Goal: Transaction & Acquisition: Purchase product/service

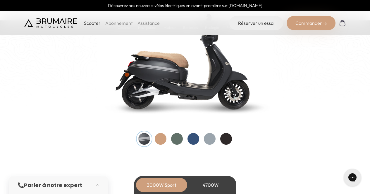
scroll to position [630, 0]
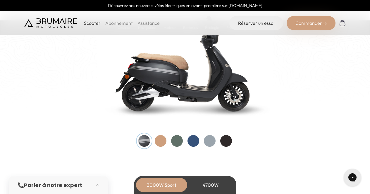
click at [193, 140] on div at bounding box center [193, 141] width 12 height 12
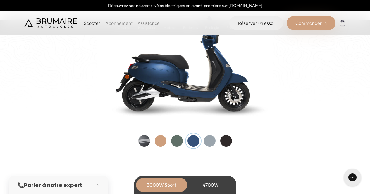
click at [179, 140] on div at bounding box center [177, 141] width 12 height 12
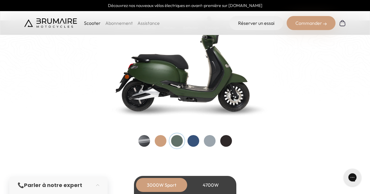
click at [203, 141] on div at bounding box center [185, 141] width 94 height 12
click at [206, 141] on div at bounding box center [210, 141] width 12 height 12
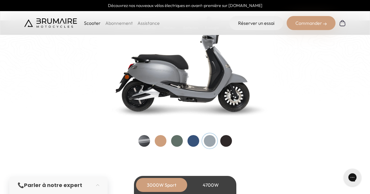
click at [191, 142] on div at bounding box center [193, 141] width 12 height 12
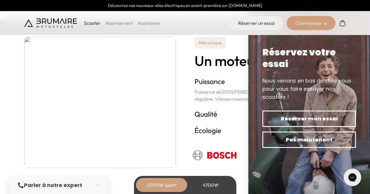
scroll to position [1031, 0]
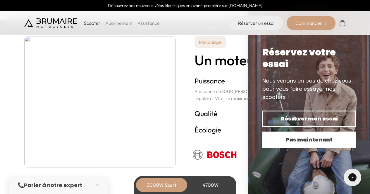
click at [288, 141] on span "Pas maintenant" at bounding box center [308, 140] width 73 height 8
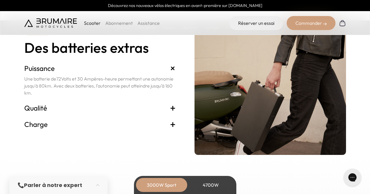
scroll to position [1246, 0]
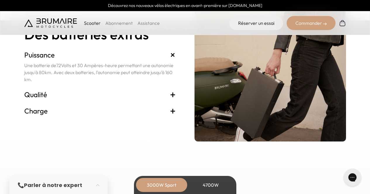
click at [311, 26] on div "Commander" at bounding box center [310, 23] width 49 height 14
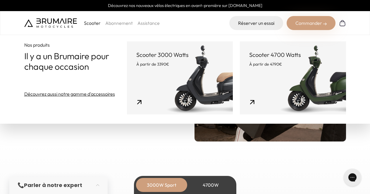
click at [190, 79] on link "Scooter 3000 Watts À partir de 3390€" at bounding box center [180, 77] width 106 height 73
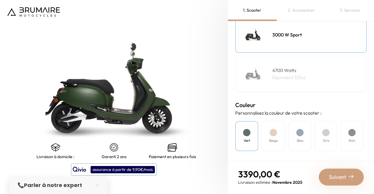
scroll to position [98, 0]
click at [276, 143] on h4 "Beige" at bounding box center [273, 140] width 8 height 5
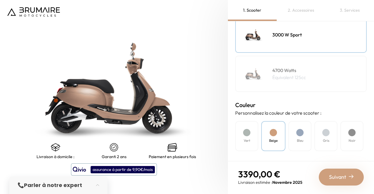
click at [305, 136] on div "Bleu" at bounding box center [299, 136] width 23 height 30
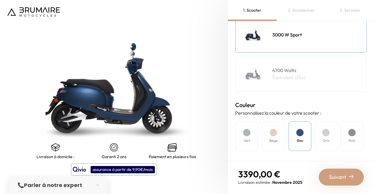
click at [253, 129] on div "Vert" at bounding box center [246, 136] width 23 height 30
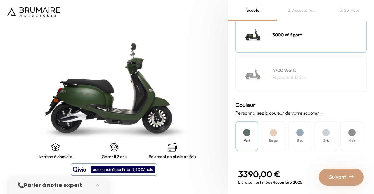
click at [278, 129] on div "Beige" at bounding box center [273, 136] width 24 height 30
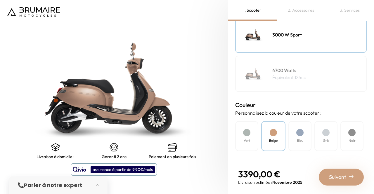
click at [304, 133] on div "Bleu" at bounding box center [299, 136] width 23 height 30
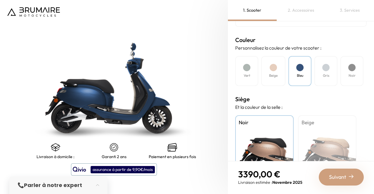
scroll to position [198, 0]
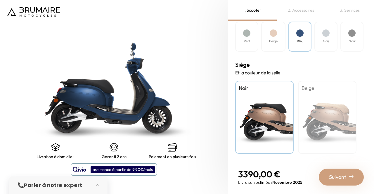
click at [316, 107] on div "Beige" at bounding box center [327, 117] width 58 height 73
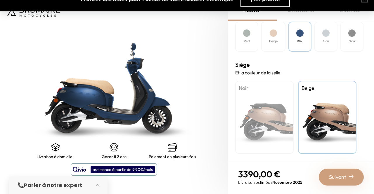
scroll to position [197, 0]
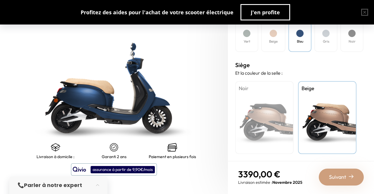
click at [362, 181] on div "Suivant" at bounding box center [341, 177] width 45 height 17
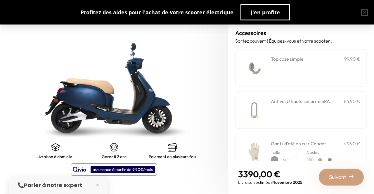
click at [260, 68] on img at bounding box center [254, 68] width 25 height 25
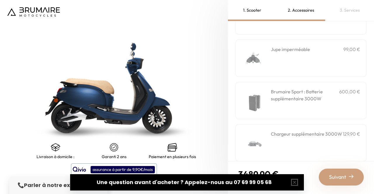
scroll to position [229, 0]
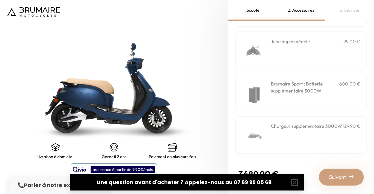
click at [277, 116] on div "Chargeur supplémentaire 3000W 129,90 €" at bounding box center [301, 135] width 132 height 38
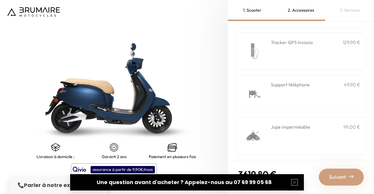
scroll to position [148, 0]
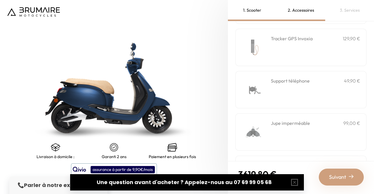
click at [274, 84] on div "Support téléphone 49,90 €" at bounding box center [315, 89] width 89 height 25
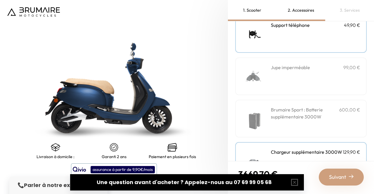
scroll to position [229, 0]
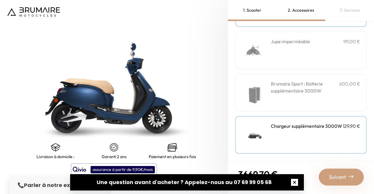
click at [294, 184] on button "button" at bounding box center [294, 182] width 19 height 19
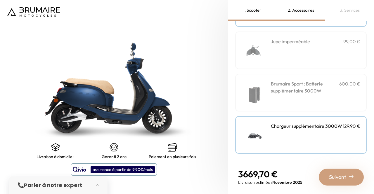
click at [94, 94] on img at bounding box center [114, 88] width 285 height 243
click at [264, 58] on img at bounding box center [254, 50] width 25 height 25
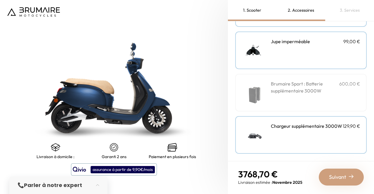
click at [314, 93] on h3 "Brumaire Sport : Batterie supplémentaire 3000W" at bounding box center [305, 87] width 68 height 14
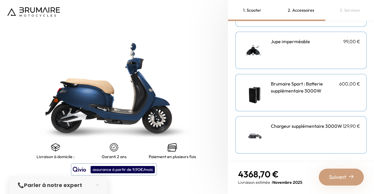
click at [314, 93] on h3 "Brumaire Sport : Batterie supplémentaire 3000W" at bounding box center [305, 87] width 68 height 14
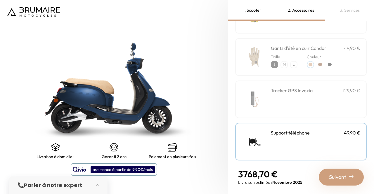
scroll to position [95, 0]
